Goal: Register for event/course

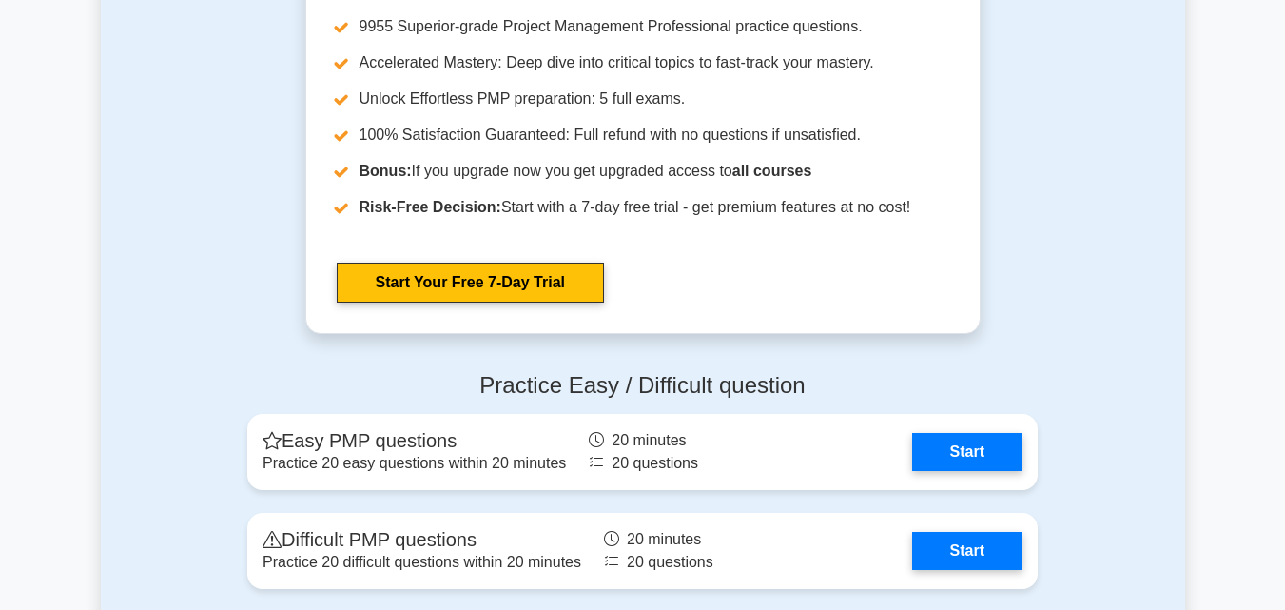
scroll to position [4982, 0]
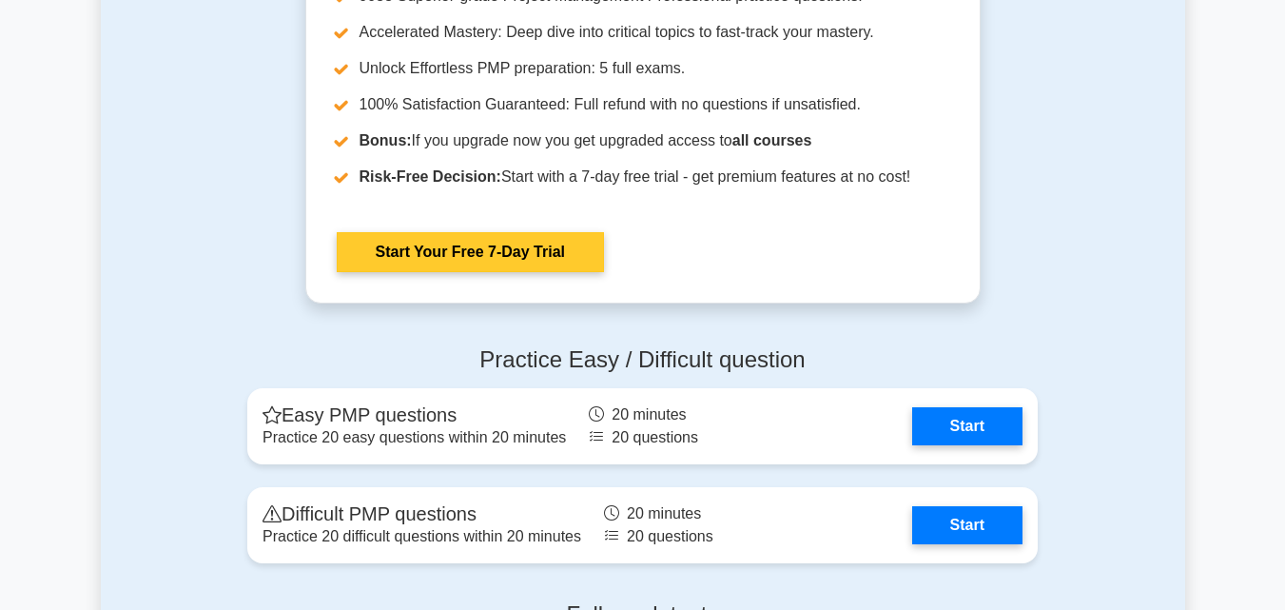
click at [296, 263] on div "Go Premium Project Management Professional Preparation Package (2025) Earn 35 P…" at bounding box center [642, 83] width 713 height 495
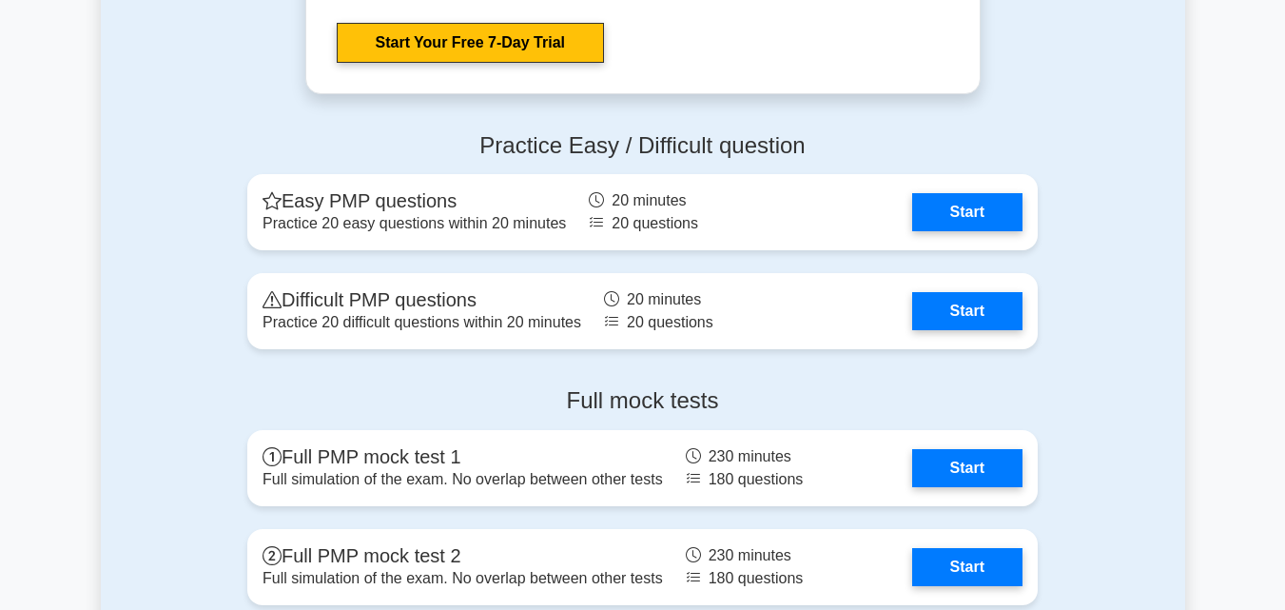
scroll to position [5141, 0]
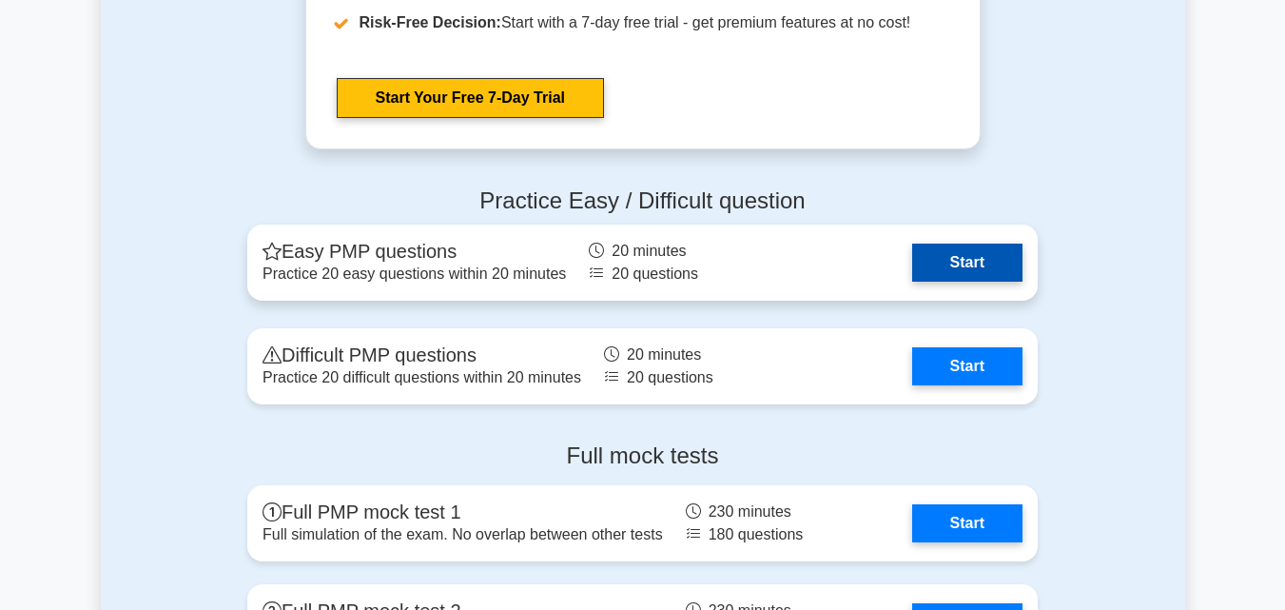
click at [927, 275] on link "Start" at bounding box center [967, 263] width 110 height 38
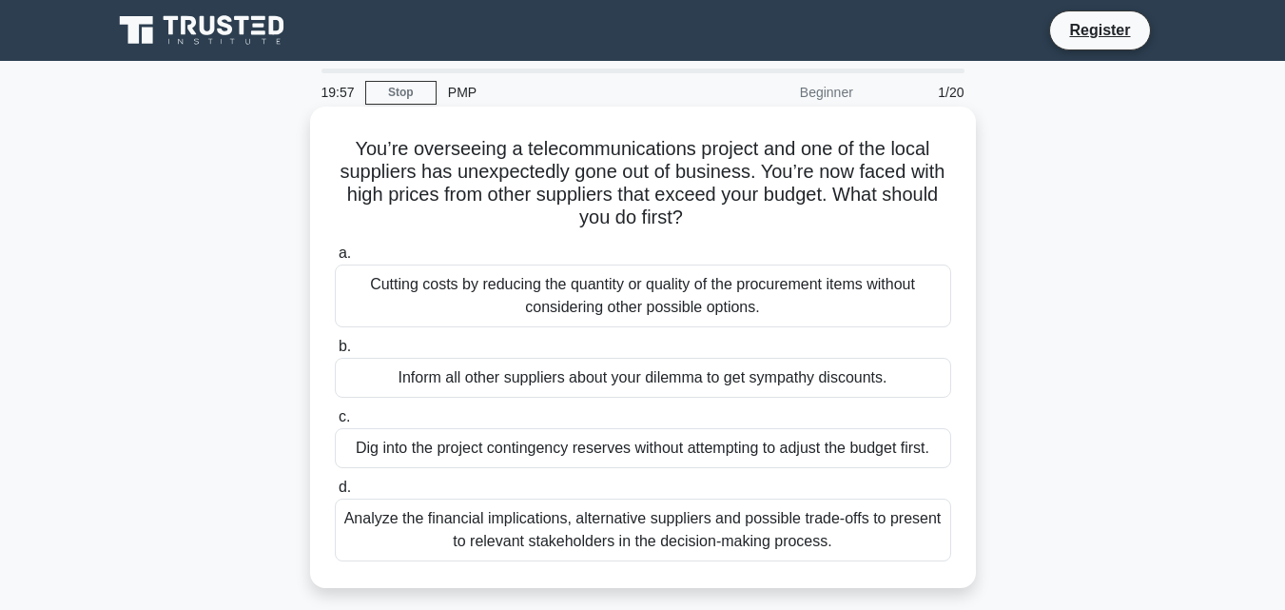
click at [397, 296] on div "Cutting costs by reducing the quantity or quality of the procurement items with…" at bounding box center [643, 295] width 616 height 63
click at [335, 260] on input "a. Cutting costs by reducing the quantity or quality of the procurement items w…" at bounding box center [335, 253] width 0 height 12
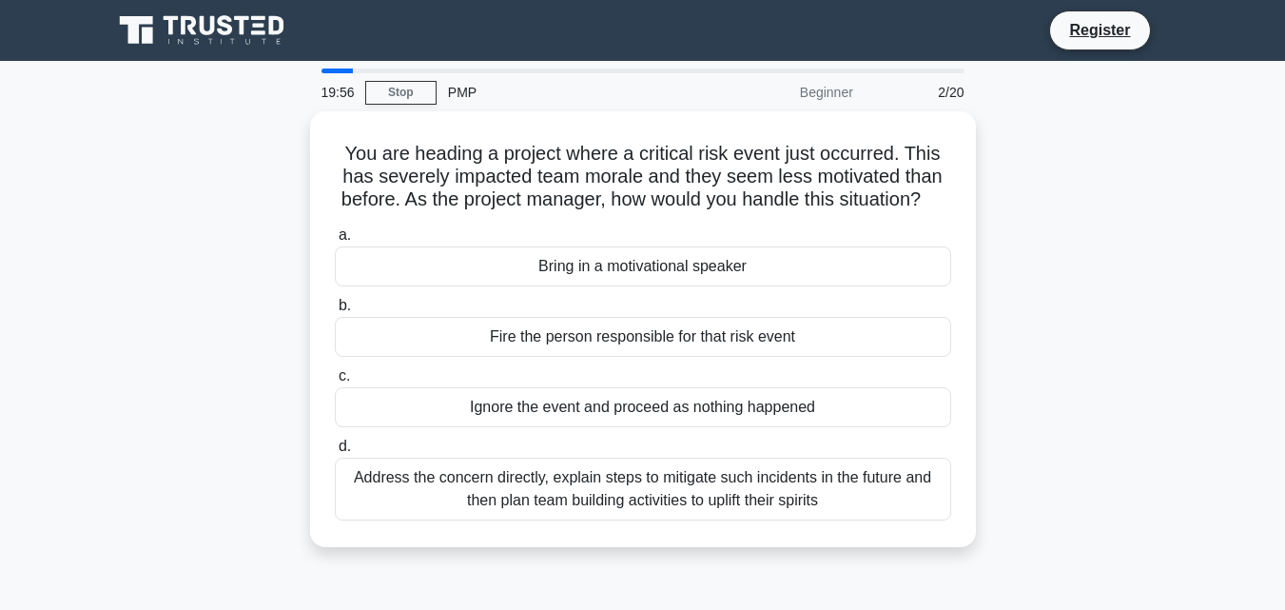
click at [397, 286] on div "Bring in a motivational speaker" at bounding box center [643, 266] width 616 height 40
click at [335, 242] on input "a. Bring in a motivational speaker" at bounding box center [335, 235] width 0 height 12
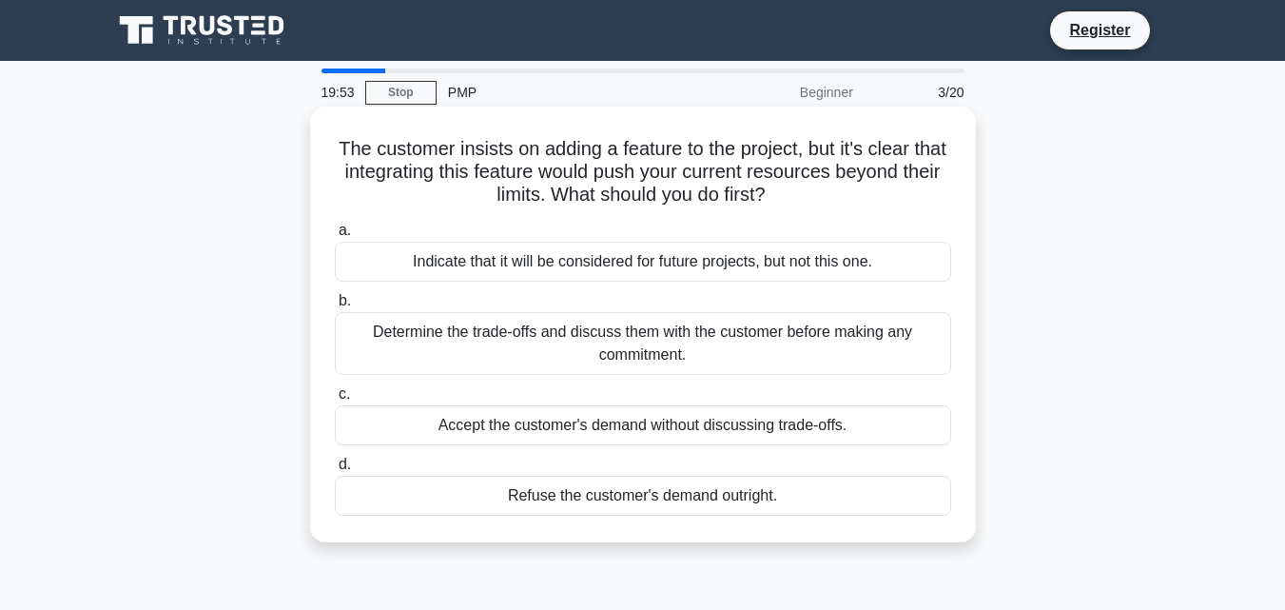
click at [541, 353] on div "Determine the trade-offs and discuss them with the customer before making any c…" at bounding box center [643, 343] width 616 height 63
click at [335, 307] on input "b. Determine the trade-offs and discuss them with the customer before making an…" at bounding box center [335, 301] width 0 height 12
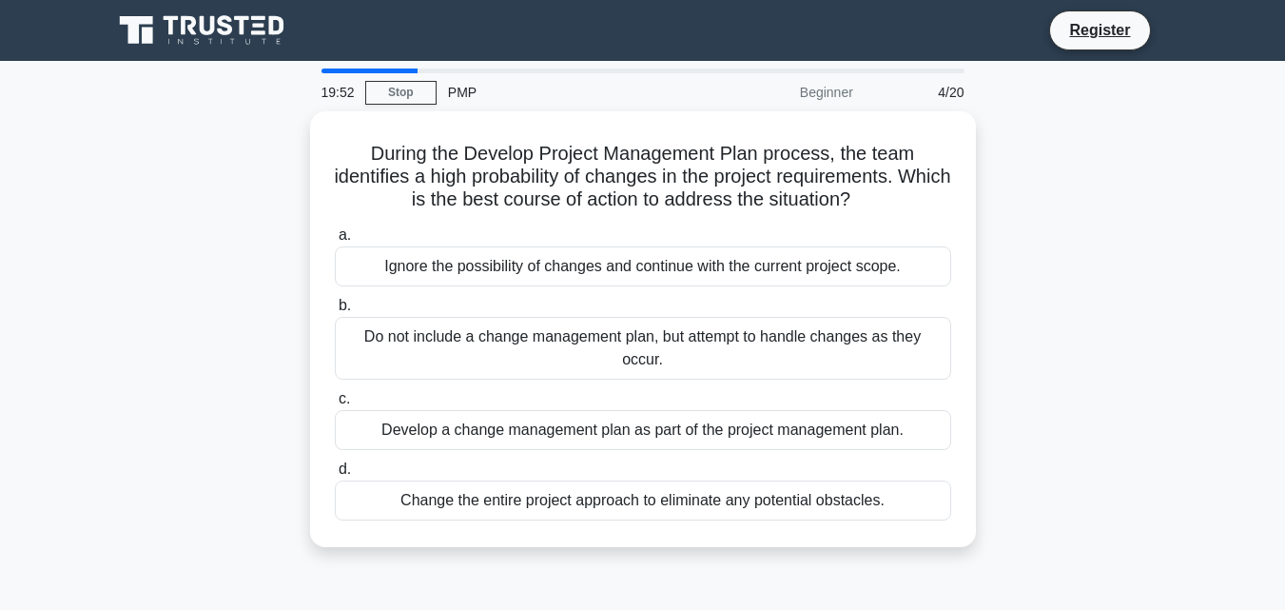
click at [541, 353] on div "Do not include a change management plan, but attempt to handle changes as they …" at bounding box center [643, 348] width 616 height 63
click at [335, 312] on input "b. Do not include a change management plan, but attempt to handle changes as th…" at bounding box center [335, 306] width 0 height 12
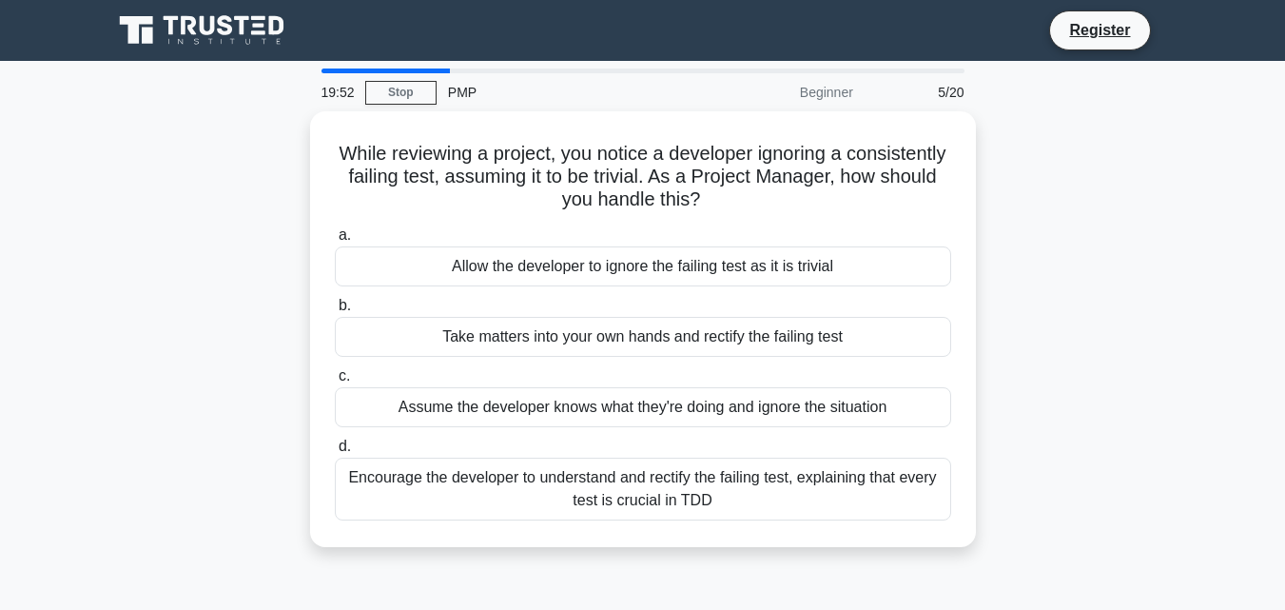
click at [541, 353] on div "Take matters into your own hands and rectify the failing test" at bounding box center [643, 337] width 616 height 40
click at [335, 312] on input "b. Take matters into your own hands and rectify the failing test" at bounding box center [335, 306] width 0 height 12
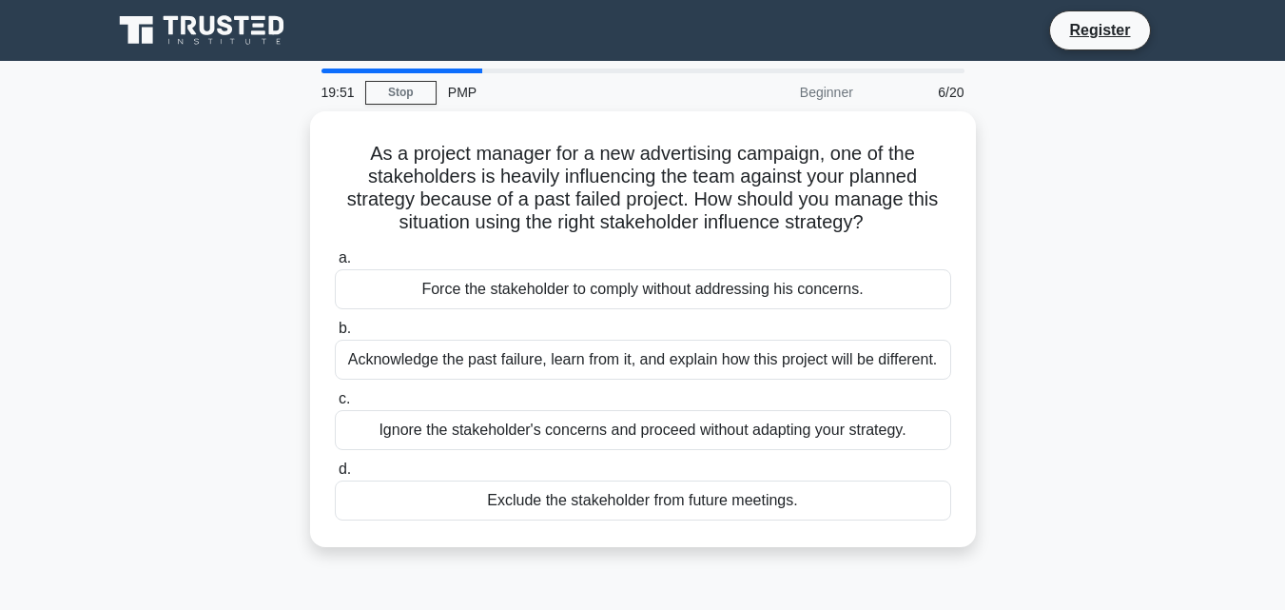
click at [541, 353] on div "Acknowledge the past failure, learn from it, and explain how this project will …" at bounding box center [643, 360] width 616 height 40
click at [335, 335] on input "b. Acknowledge the past failure, learn from it, and explain how this project wi…" at bounding box center [335, 328] width 0 height 12
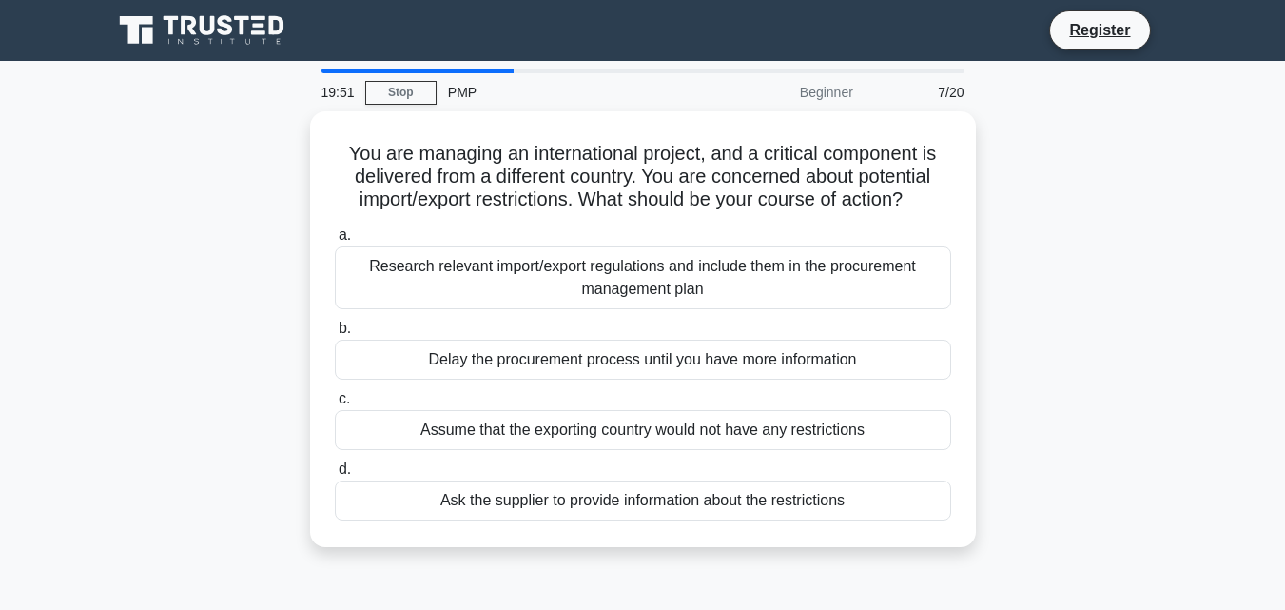
click at [541, 353] on div "Delay the procurement process until you have more information" at bounding box center [643, 360] width 616 height 40
click at [335, 335] on input "b. Delay the procurement process until you have more information" at bounding box center [335, 328] width 0 height 12
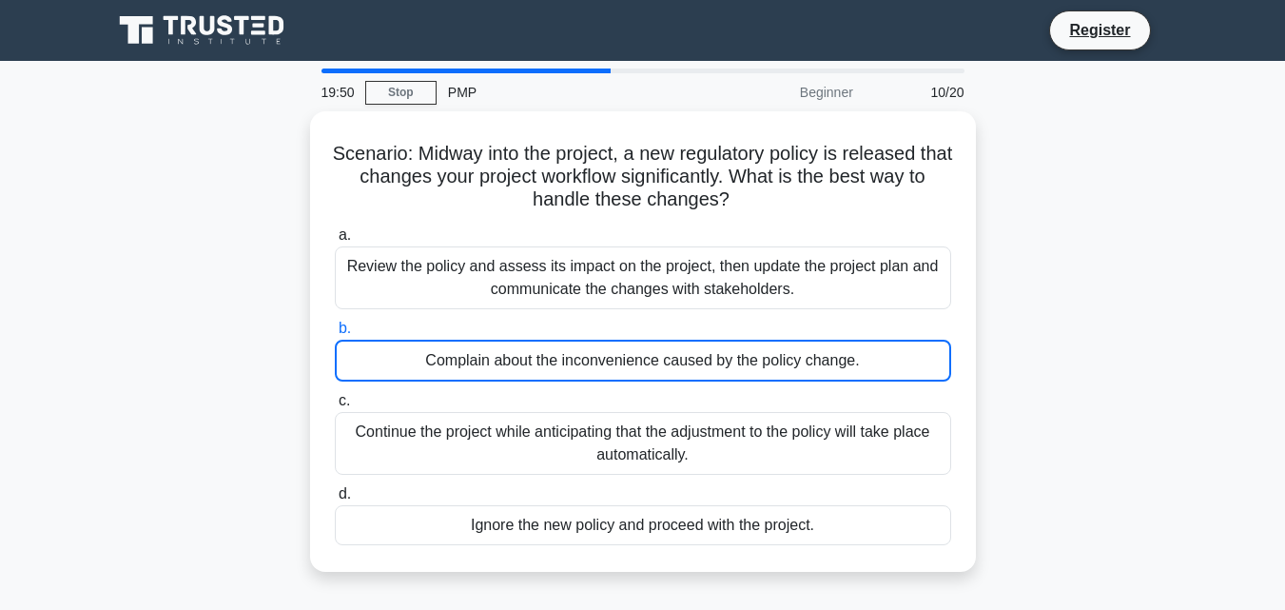
click at [541, 353] on div "Complain about the inconvenience caused by the policy change." at bounding box center [643, 361] width 616 height 42
click at [335, 335] on input "b. Complain about the inconvenience caused by the policy change." at bounding box center [335, 328] width 0 height 12
click at [541, 353] on div "Complain about the inconvenience caused by the policy change." at bounding box center [643, 361] width 616 height 42
click at [335, 335] on input "b. Complain about the inconvenience caused by the policy change." at bounding box center [335, 328] width 0 height 12
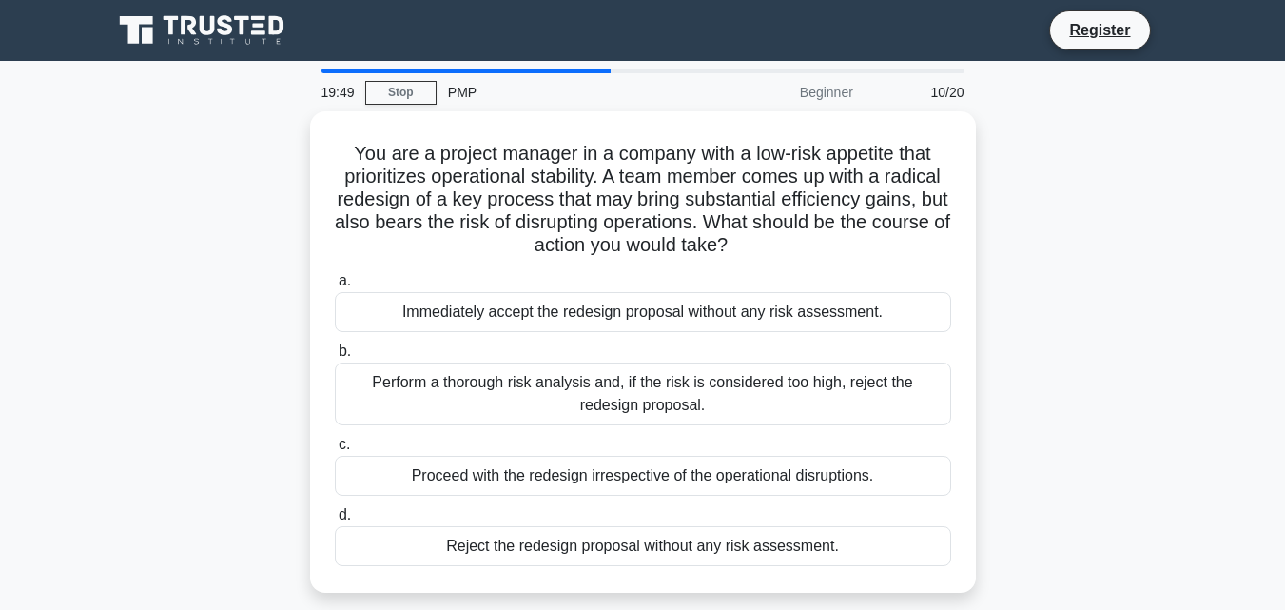
click at [541, 353] on label "b. Perform a thorough risk analysis and, if the risk is considered too high, re…" at bounding box center [643, 383] width 616 height 86
click at [335, 353] on input "b. Perform a thorough risk analysis and, if the risk is considered too high, re…" at bounding box center [335, 351] width 0 height 12
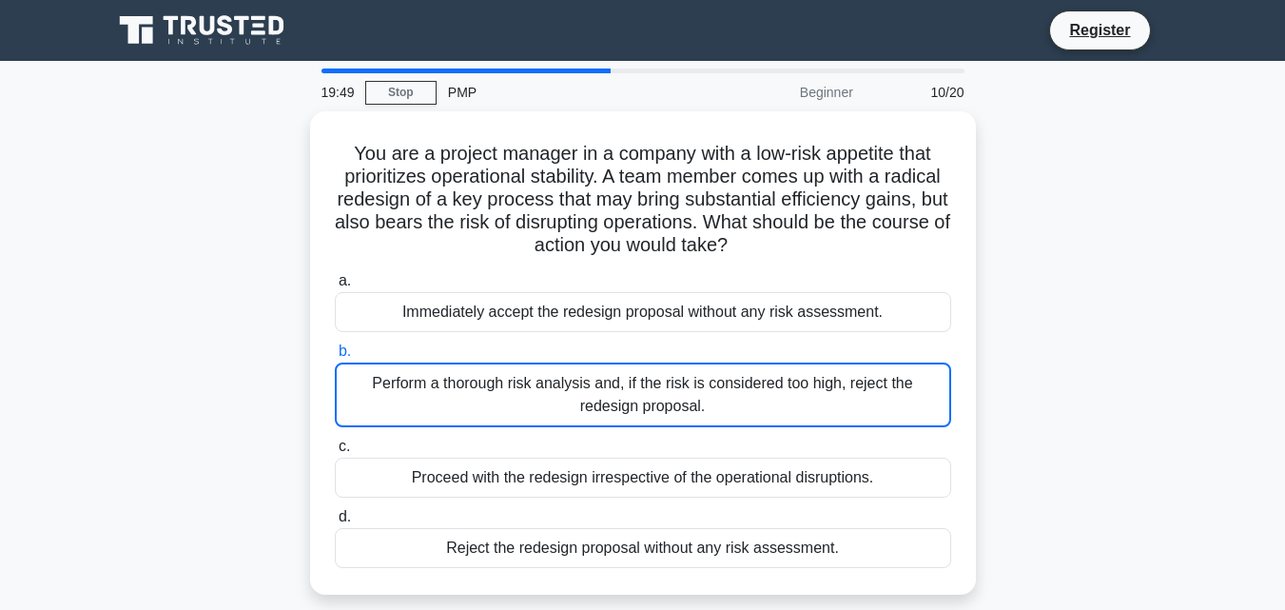
click at [541, 353] on label "b. Perform a thorough risk analysis and, if the risk is considered too high, re…" at bounding box center [643, 384] width 616 height 88
click at [335, 353] on input "b. Perform a thorough risk analysis and, if the risk is considered too high, re…" at bounding box center [335, 351] width 0 height 12
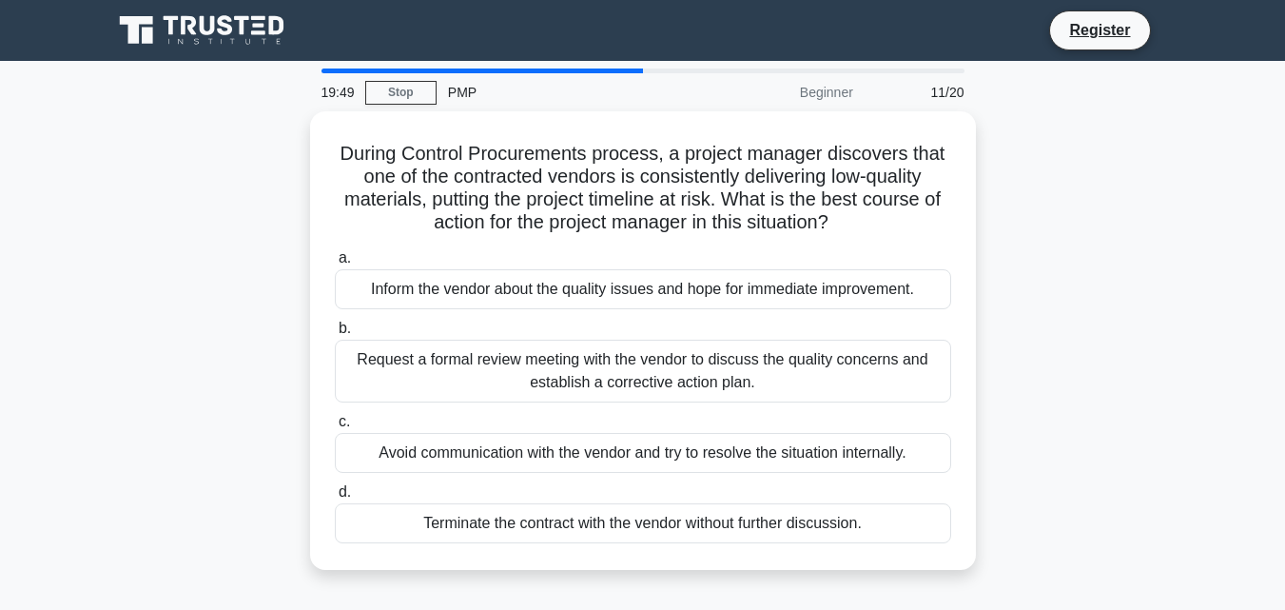
click at [541, 353] on div "Request a formal review meeting with the vendor to discuss the quality concerns…" at bounding box center [643, 371] width 616 height 63
click at [335, 335] on input "b. Request a formal review meeting with the vendor to discuss the quality conce…" at bounding box center [335, 328] width 0 height 12
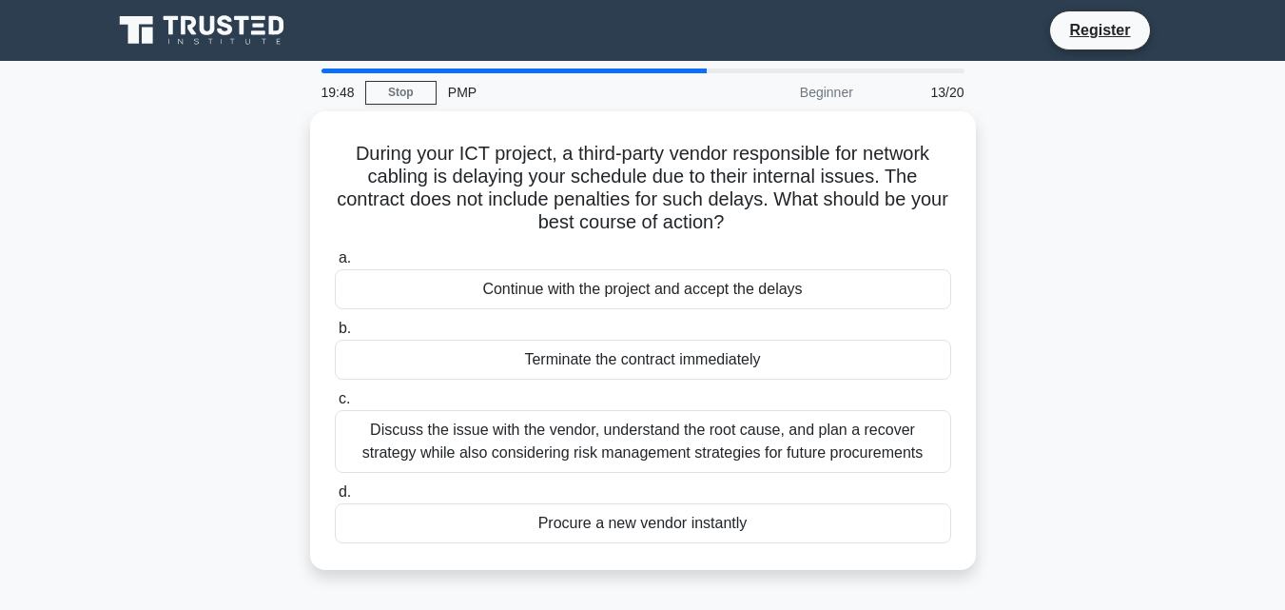
click at [541, 353] on div "Terminate the contract immediately" at bounding box center [643, 360] width 616 height 40
click at [335, 335] on input "b. Terminate the contract immediately" at bounding box center [335, 328] width 0 height 12
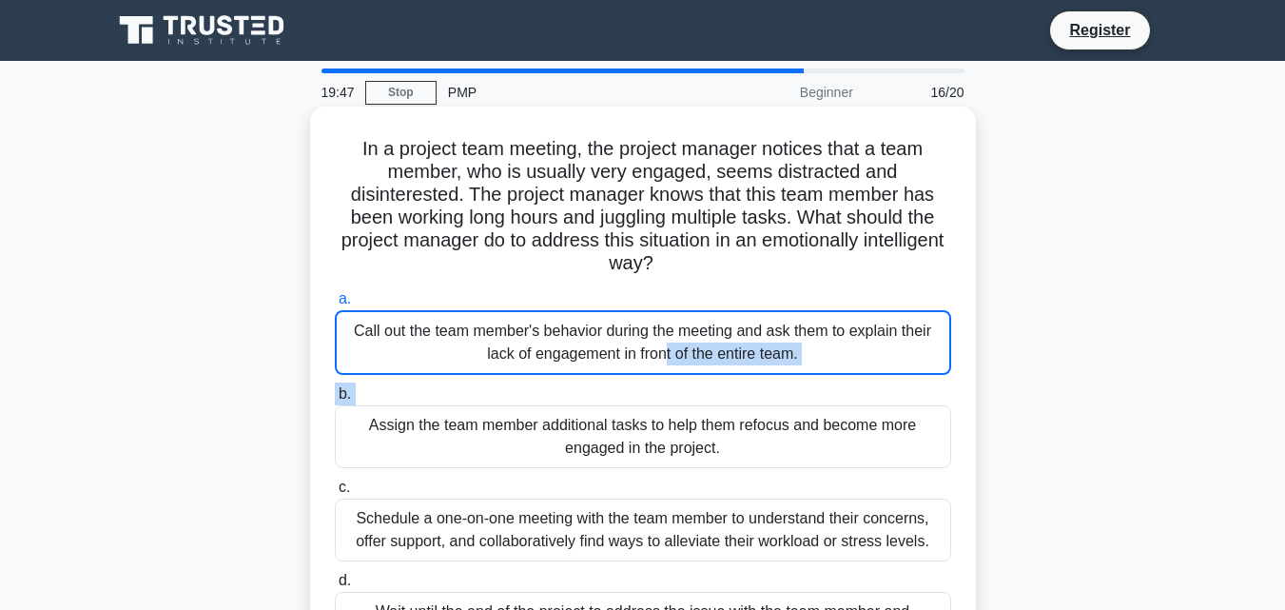
drag, startPoint x: 541, startPoint y: 353, endPoint x: 537, endPoint y: 401, distance: 48.7
click at [537, 401] on div "a. Call out the team member's behavior during the meeting and ask them to expla…" at bounding box center [642, 470] width 639 height 375
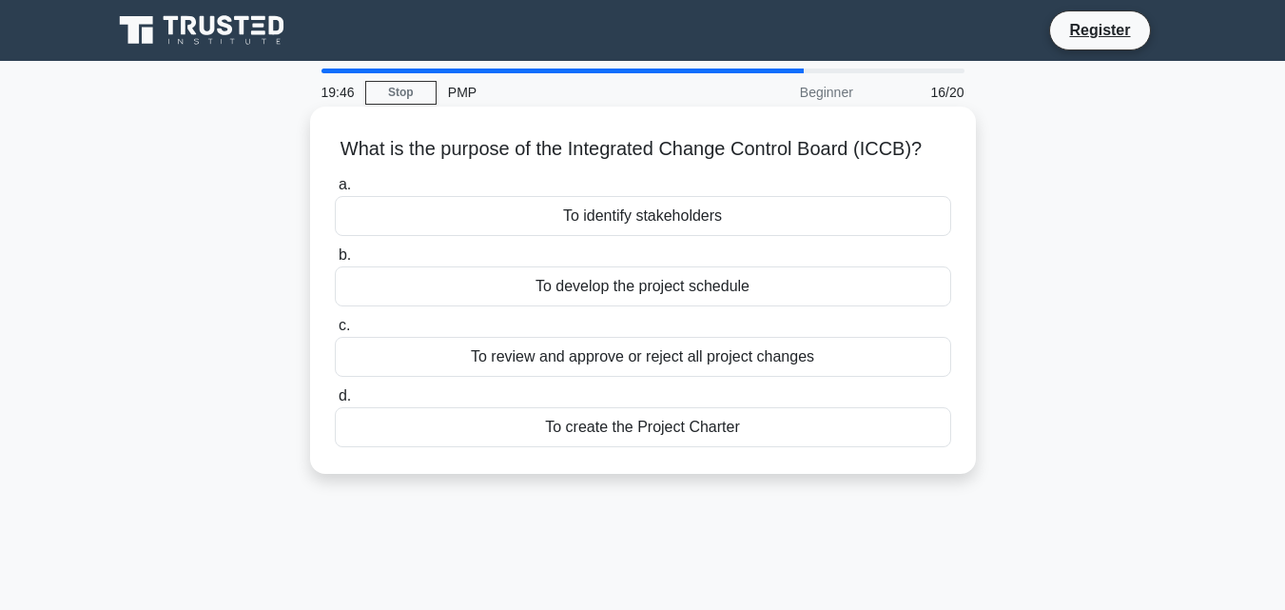
click at [539, 418] on div "To create the Project Charter" at bounding box center [643, 427] width 616 height 40
click at [335, 402] on input "d. To create the Project Charter" at bounding box center [335, 396] width 0 height 12
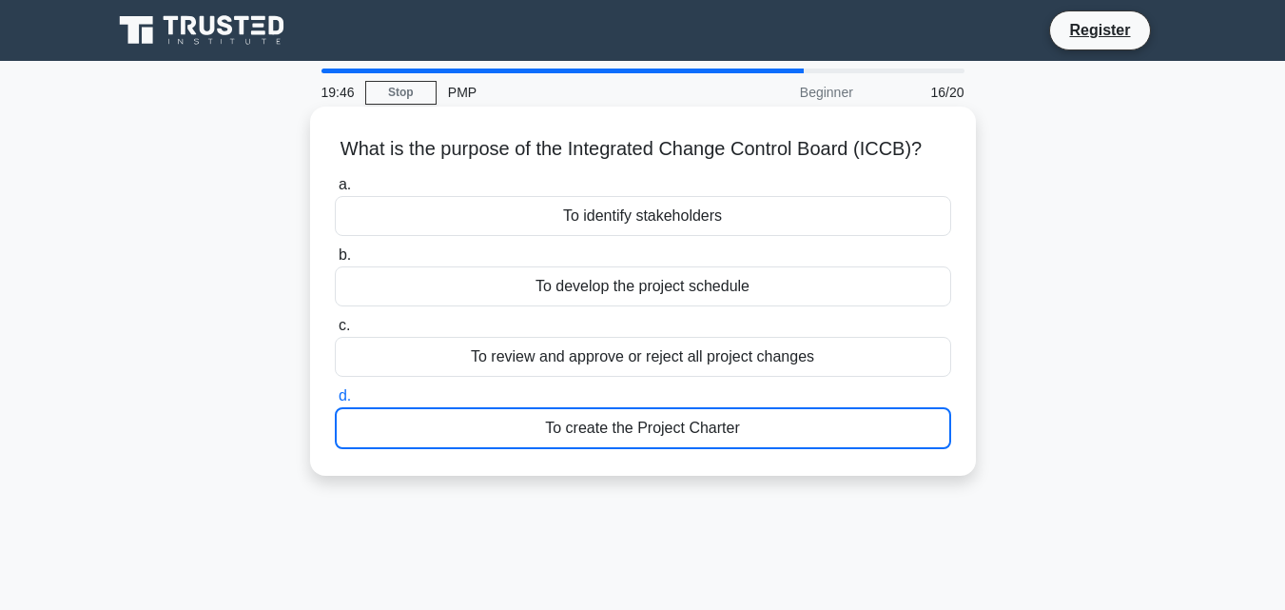
click at [539, 418] on div "To create the Project Charter" at bounding box center [643, 428] width 616 height 42
click at [335, 402] on input "d. To create the Project Charter" at bounding box center [335, 396] width 0 height 12
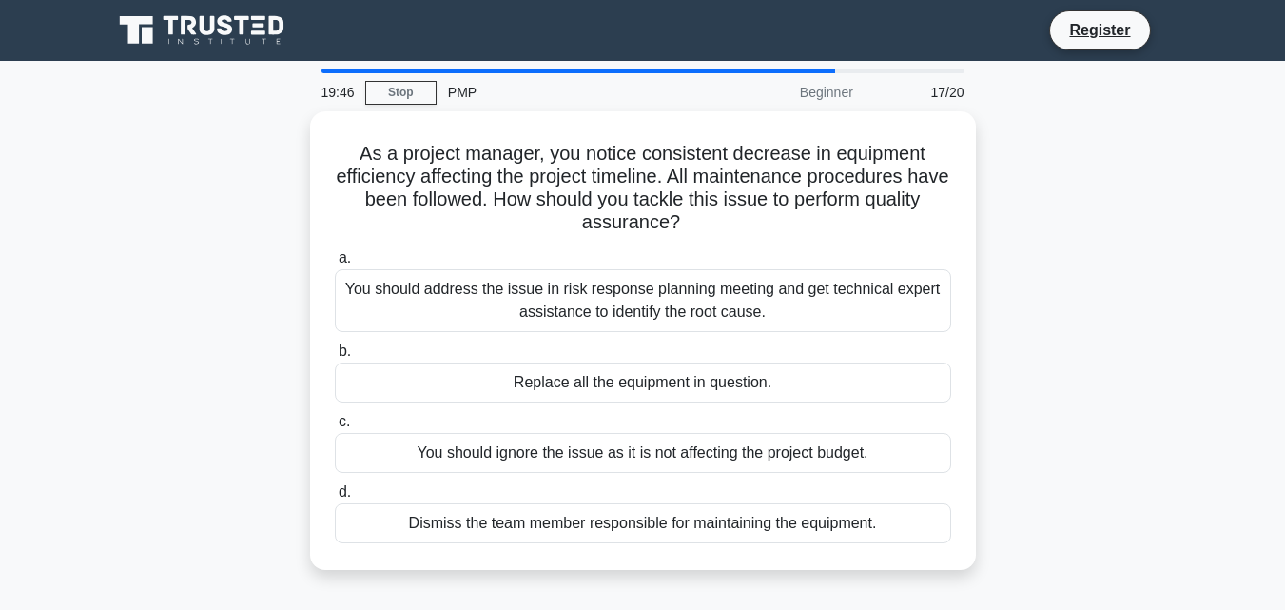
click at [539, 418] on label "c. You should ignore the issue as it is not affecting the project budget." at bounding box center [643, 441] width 616 height 63
click at [335, 418] on input "c. You should ignore the issue as it is not affecting the project budget." at bounding box center [335, 422] width 0 height 12
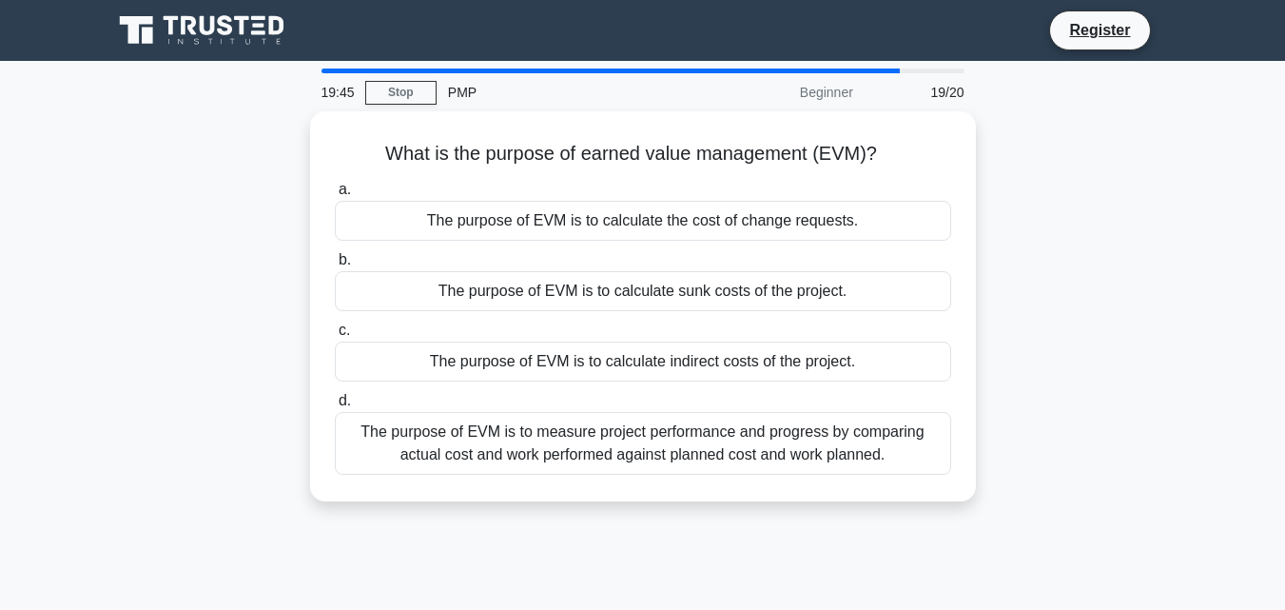
click at [539, 418] on div "The purpose of EVM is to measure project performance and progress by comparing …" at bounding box center [643, 443] width 616 height 63
click at [335, 407] on input "d. The purpose of EVM is to measure project performance and progress by compari…" at bounding box center [335, 401] width 0 height 12
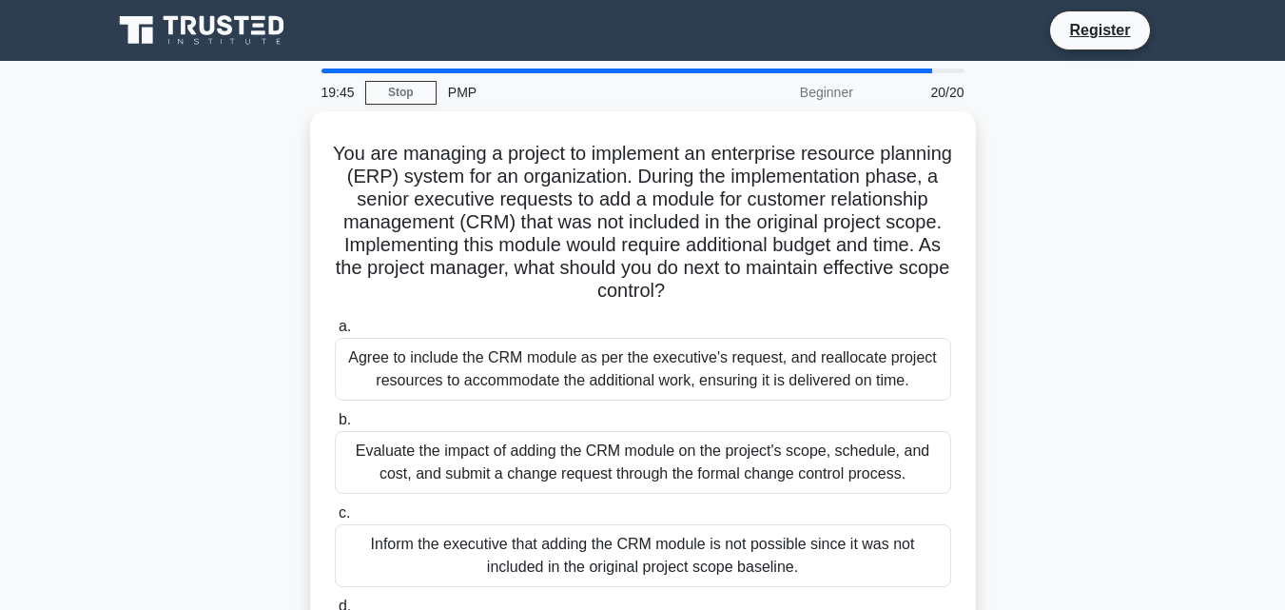
click at [539, 418] on label "b. Evaluate the impact of adding the CRM module on the project's scope, schedul…" at bounding box center [643, 451] width 616 height 86
click at [335, 418] on input "b. Evaluate the impact of adding the CRM module on the project's scope, schedul…" at bounding box center [335, 420] width 0 height 12
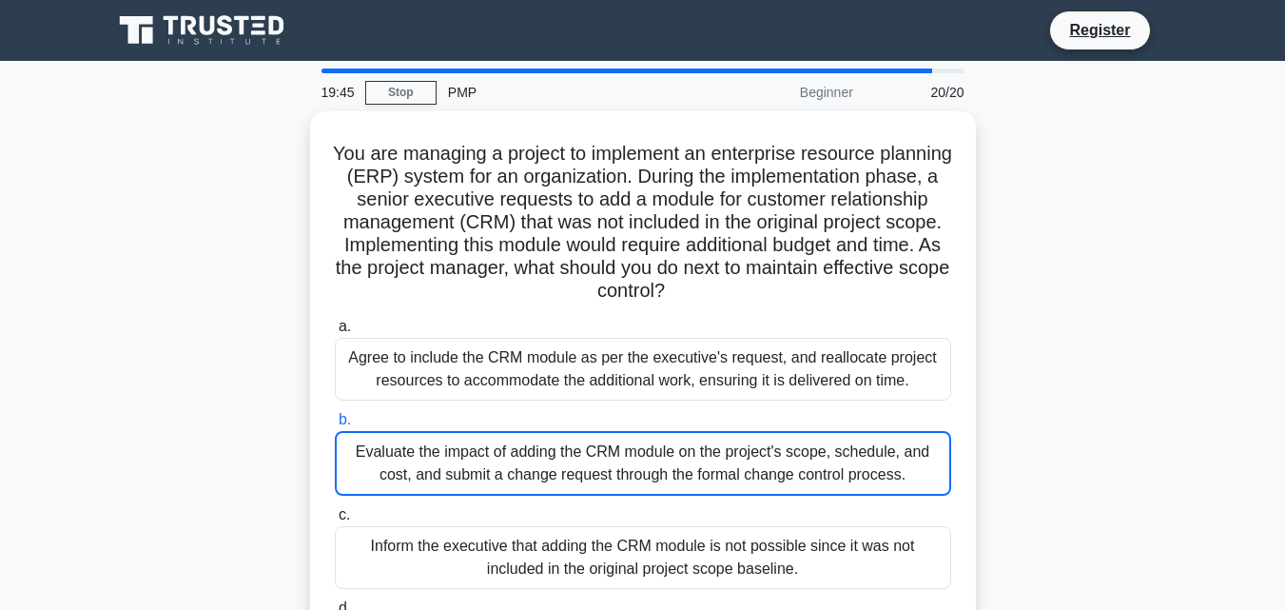
click at [539, 418] on label "b. Evaluate the impact of adding the CRM module on the project's scope, schedul…" at bounding box center [643, 452] width 616 height 88
click at [335, 418] on input "b. Evaluate the impact of adding the CRM module on the project's scope, schedul…" at bounding box center [335, 420] width 0 height 12
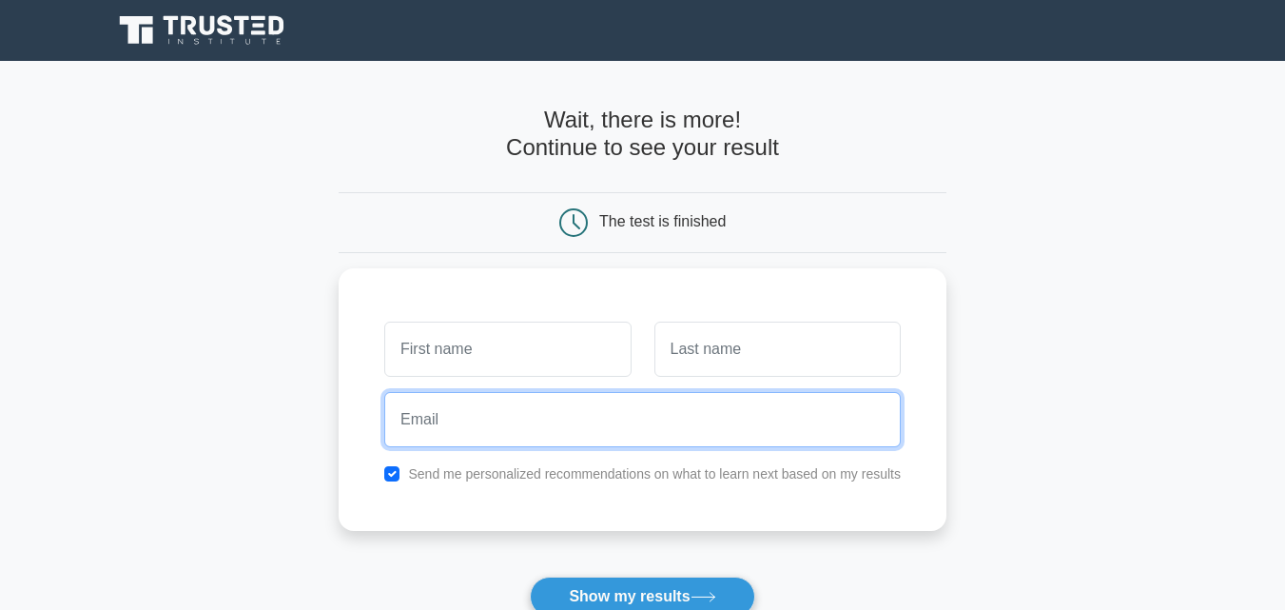
click at [539, 418] on input "email" at bounding box center [642, 419] width 517 height 55
